Goal: Task Accomplishment & Management: Use online tool/utility

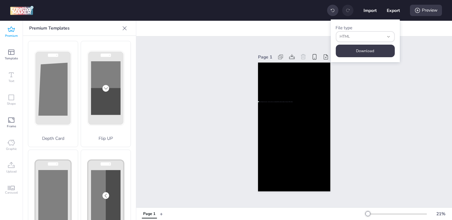
select select "html"
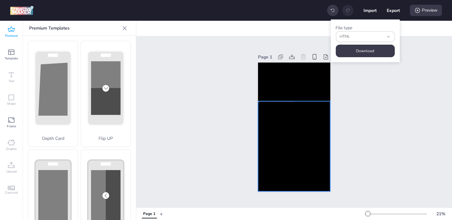
click at [285, 143] on div at bounding box center [294, 146] width 73 height 90
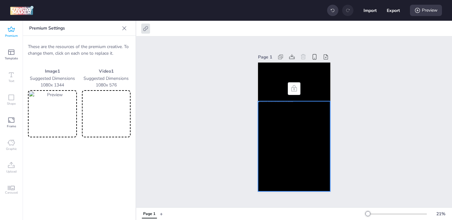
click at [220, 88] on div "Page 1" at bounding box center [294, 121] width 316 height 171
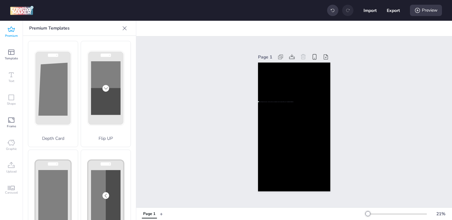
click at [207, 31] on div at bounding box center [294, 28] width 316 height 15
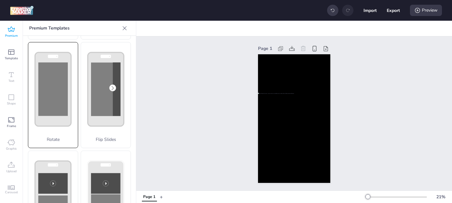
scroll to position [108, 0]
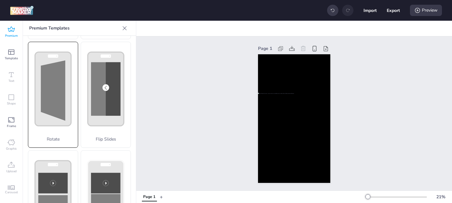
click at [59, 114] on polygon at bounding box center [53, 90] width 25 height 60
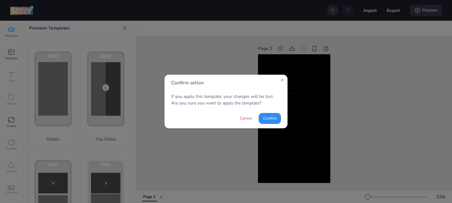
click at [269, 118] on button "Confirm" at bounding box center [270, 118] width 22 height 11
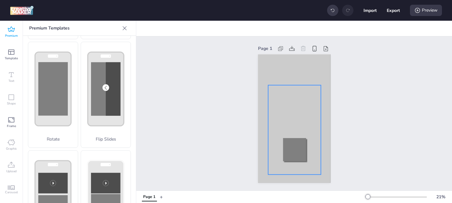
click at [288, 147] on div at bounding box center [294, 130] width 53 height 90
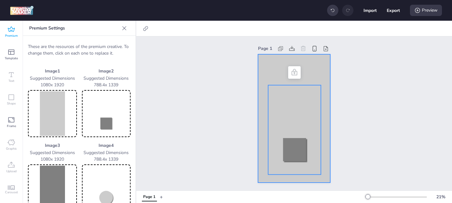
click at [270, 75] on div at bounding box center [294, 118] width 73 height 129
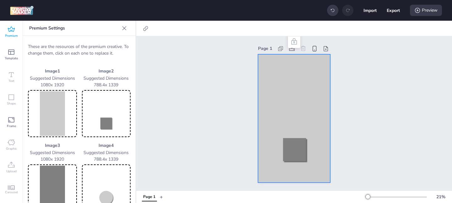
click at [52, 117] on img at bounding box center [52, 113] width 46 height 45
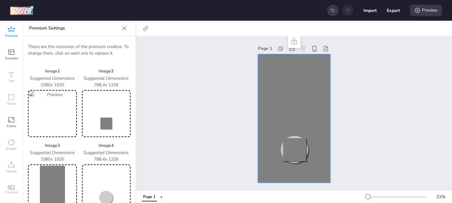
click at [105, 104] on img at bounding box center [106, 113] width 46 height 45
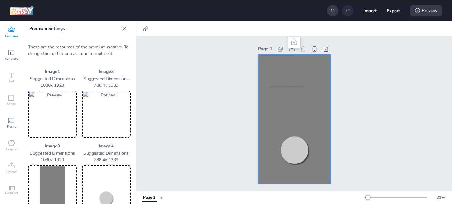
scroll to position [16, 0]
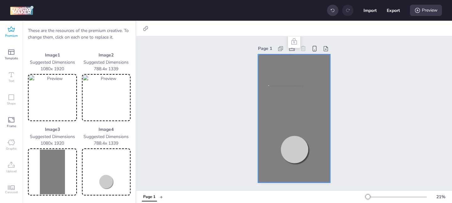
click at [61, 166] on img at bounding box center [52, 172] width 46 height 45
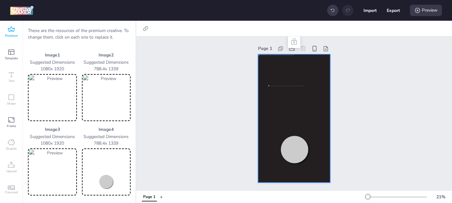
click at [108, 166] on img at bounding box center [106, 172] width 46 height 45
click at [308, 67] on div at bounding box center [294, 118] width 73 height 129
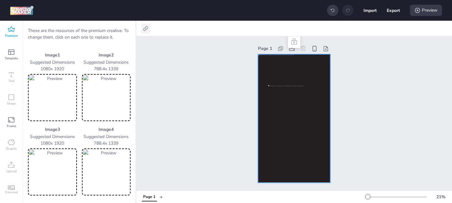
click at [147, 28] on icon at bounding box center [146, 28] width 6 height 6
click at [124, 45] on label "Activate hyperlink" at bounding box center [101, 44] width 47 height 11
click at [84, 45] on input "Activate hyperlink" at bounding box center [81, 47] width 4 height 4
checkbox input "true"
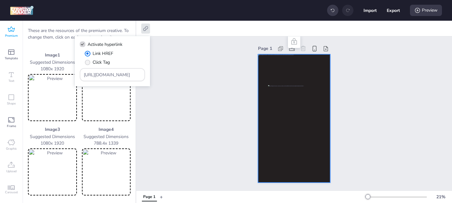
click at [89, 63] on span "" at bounding box center [87, 62] width 5 height 5
click at [89, 63] on input "Click Tag" at bounding box center [87, 65] width 4 height 4
radio input "true"
click at [117, 76] on input "[URL][DOMAIN_NAME]" at bounding box center [112, 75] width 57 height 7
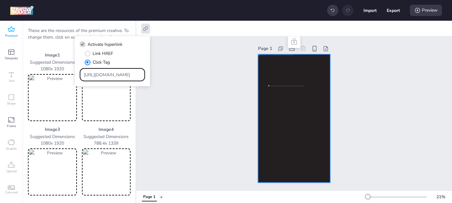
click at [117, 76] on input "[URL][DOMAIN_NAME]" at bounding box center [112, 75] width 57 height 7
click at [96, 77] on input "Type URL" at bounding box center [112, 75] width 57 height 7
paste input "https://[DOMAIN_NAME]/ddm/trackclk/N1957659.3999883WORTISE/B33981774.427653255;…"
type input "https://[DOMAIN_NAME]/ddm/trackclk/N1957659.3999883WORTISE/B33981774.427653255;…"
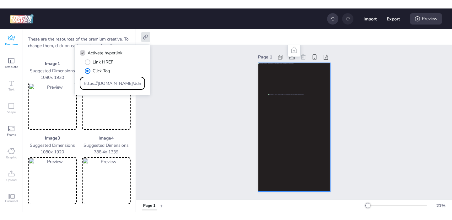
scroll to position [0, 479]
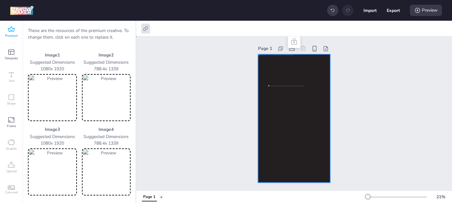
click at [210, 87] on div "Page 1" at bounding box center [294, 113] width 316 height 154
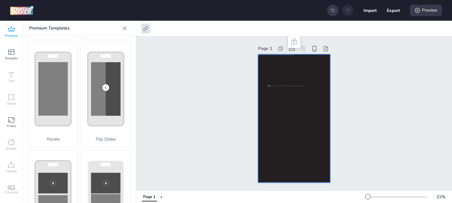
click at [271, 72] on div at bounding box center [294, 118] width 73 height 129
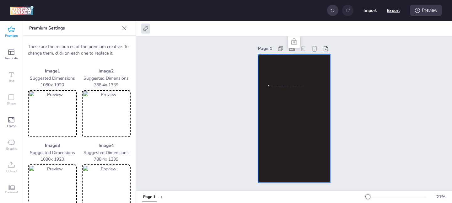
click at [395, 9] on button "Export" at bounding box center [393, 10] width 13 height 13
select select "html"
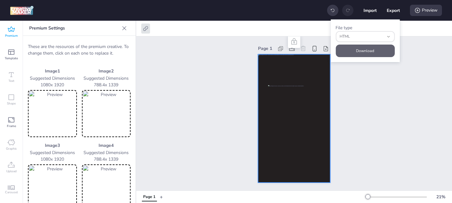
click at [372, 52] on button "Download" at bounding box center [365, 51] width 59 height 13
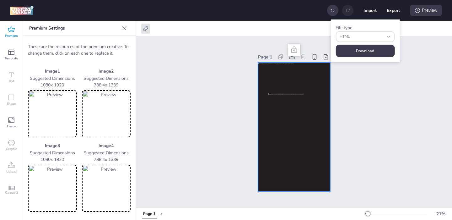
click at [16, 34] on span "Premium" at bounding box center [11, 35] width 13 height 5
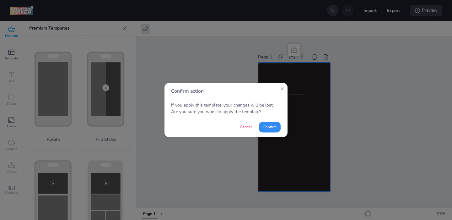
click at [275, 129] on button "Confirm" at bounding box center [270, 127] width 22 height 11
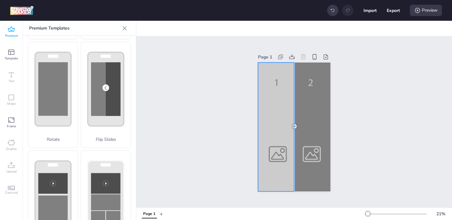
click at [273, 123] on div at bounding box center [294, 127] width 73 height 129
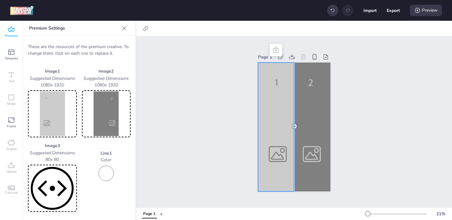
click at [57, 122] on img at bounding box center [52, 113] width 46 height 45
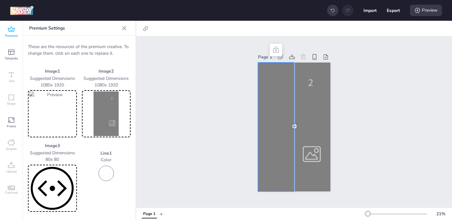
click at [103, 118] on img at bounding box center [106, 113] width 46 height 45
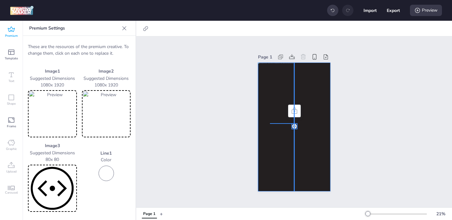
drag, startPoint x: 295, startPoint y: 123, endPoint x: 270, endPoint y: 123, distance: 24.8
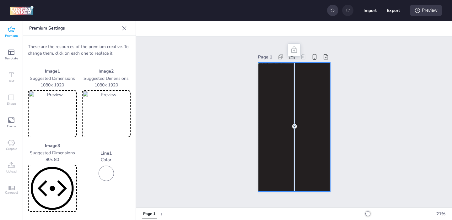
click at [222, 157] on div "Page 1" at bounding box center [294, 121] width 316 height 171
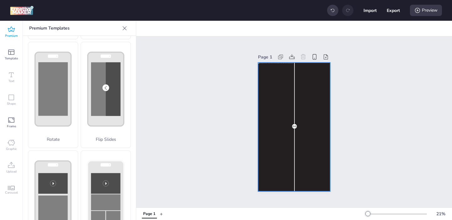
click at [306, 152] on div at bounding box center [294, 127] width 73 height 129
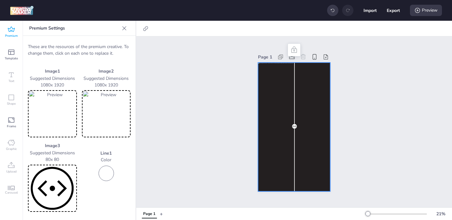
click at [51, 194] on img at bounding box center [52, 188] width 46 height 45
click at [152, 30] on div at bounding box center [148, 29] width 18 height 10
click at [145, 30] on icon at bounding box center [145, 28] width 5 height 5
click at [115, 42] on span "Activate hyperlink" at bounding box center [105, 44] width 35 height 7
click at [84, 45] on input "Activate hyperlink" at bounding box center [81, 47] width 4 height 4
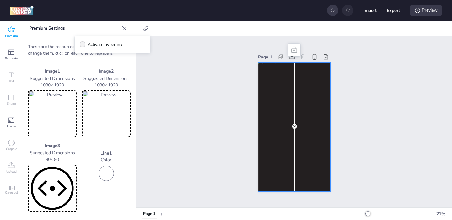
checkbox input "true"
click at [89, 61] on span "" at bounding box center [87, 62] width 5 height 5
click at [89, 63] on input "Click Tag" at bounding box center [87, 65] width 4 height 4
radio input "true"
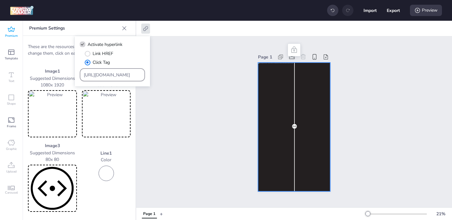
click at [103, 74] on input "[URL][DOMAIN_NAME]" at bounding box center [112, 75] width 57 height 7
paste input "https://[DOMAIN_NAME]/ddm/trackclk/N1957659.3999883WORTISE/B33981774.427653255;…"
type input "https://[DOMAIN_NAME]/ddm/trackclk/N1957659.3999883WORTISE/B33981774.427653255;…"
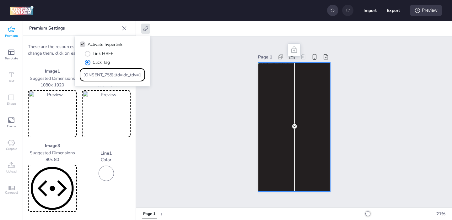
click at [170, 115] on div "Page 1" at bounding box center [294, 121] width 316 height 171
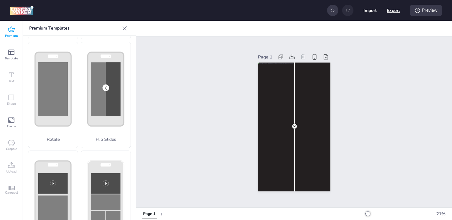
click at [395, 12] on button "Export" at bounding box center [393, 10] width 13 height 13
select select "html"
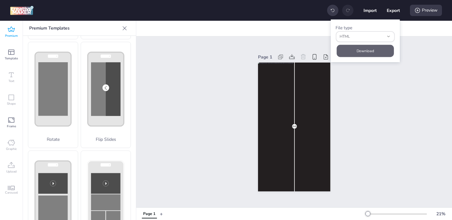
click at [342, 54] on button "Download" at bounding box center [365, 51] width 57 height 12
